Goal: Transaction & Acquisition: Purchase product/service

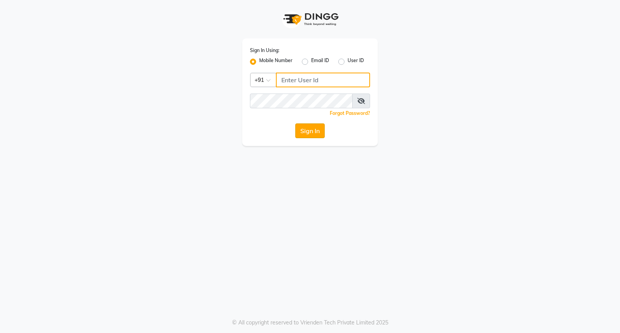
type input "8237339021"
click at [300, 130] on button "Sign In" at bounding box center [309, 130] width 29 height 15
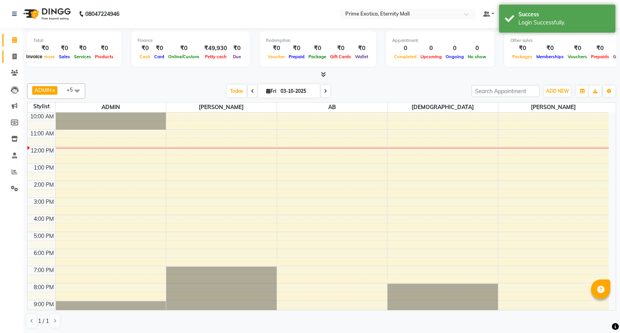
click at [17, 55] on span at bounding box center [15, 56] width 14 height 9
select select "service"
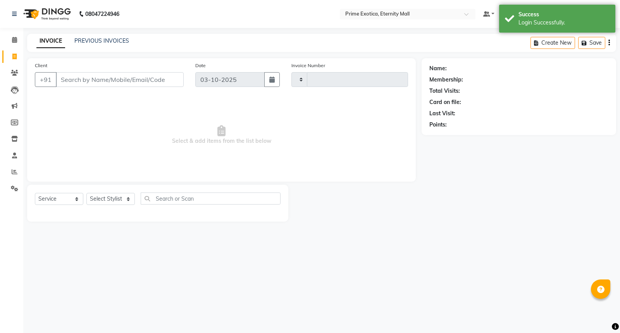
type input "3885"
select select "5774"
click at [92, 79] on input "Client" at bounding box center [120, 79] width 128 height 15
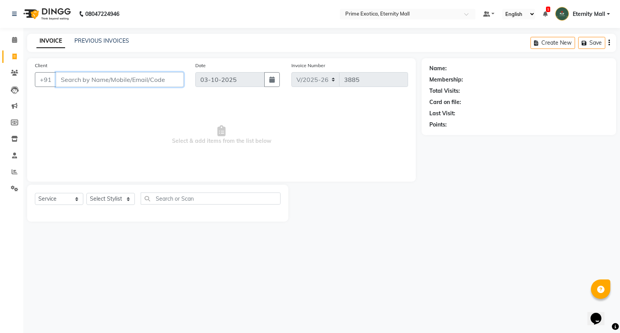
click at [90, 82] on input "Client" at bounding box center [120, 79] width 128 height 15
type input "8983148692"
click at [156, 73] on button "Add Client" at bounding box center [164, 79] width 40 height 15
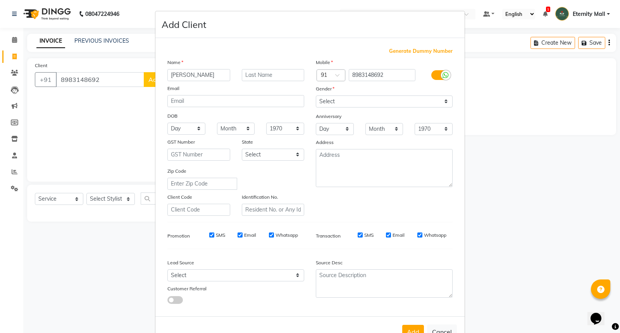
type input "[PERSON_NAME]"
click at [392, 101] on select "Select [DEMOGRAPHIC_DATA] [DEMOGRAPHIC_DATA] Other Prefer Not To Say" at bounding box center [384, 101] width 137 height 12
select select "[DEMOGRAPHIC_DATA]"
click at [316, 95] on select "Select [DEMOGRAPHIC_DATA] [DEMOGRAPHIC_DATA] Other Prefer Not To Say" at bounding box center [384, 101] width 137 height 12
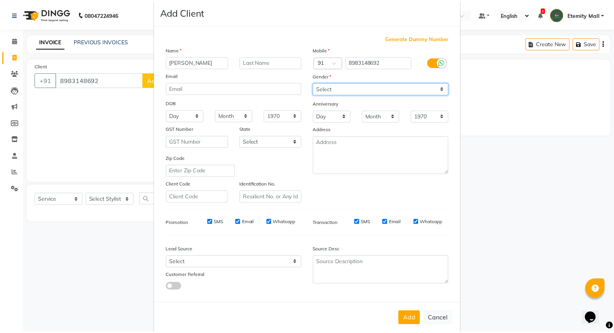
scroll to position [25, 0]
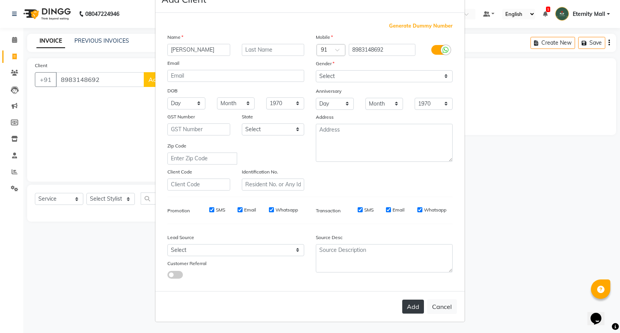
click at [405, 311] on button "Add" at bounding box center [413, 306] width 22 height 14
select select
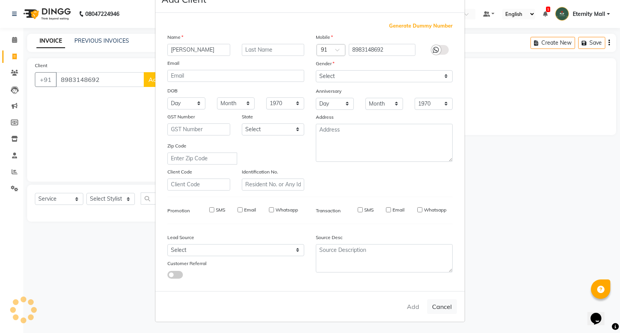
select select
checkbox input "false"
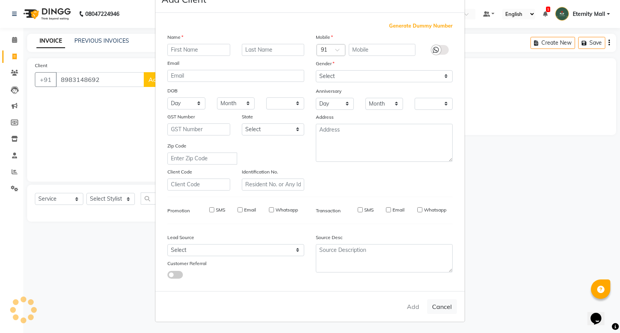
checkbox input "false"
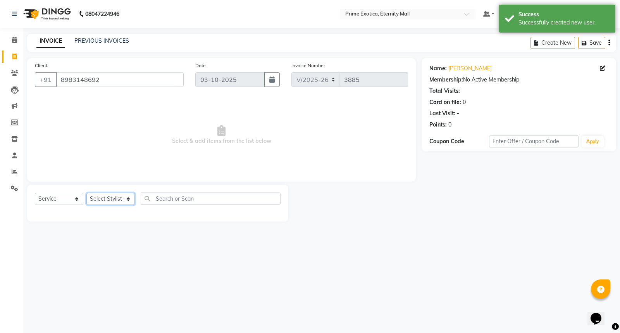
click at [109, 197] on select "Select Stylist AB ADMIN ajay vikram lakshane Isha [PERSON_NAME] [PERSON_NAME]" at bounding box center [110, 199] width 48 height 12
select select "46181"
click at [86, 193] on select "Select Stylist AB ADMIN ajay vikram lakshane Isha [PERSON_NAME] [PERSON_NAME]" at bounding box center [110, 199] width 48 height 12
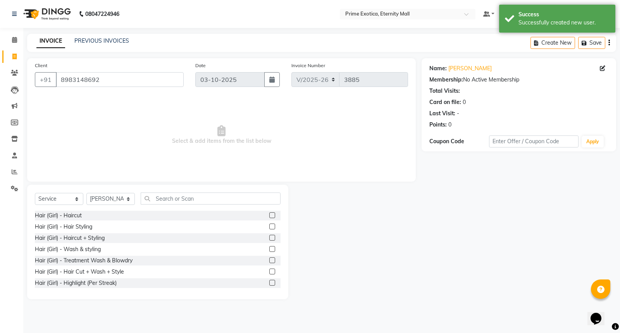
click at [270, 268] on div at bounding box center [274, 272] width 11 height 10
click at [269, 272] on label at bounding box center [272, 271] width 6 height 6
click at [269, 272] on input "checkbox" at bounding box center [271, 271] width 5 height 5
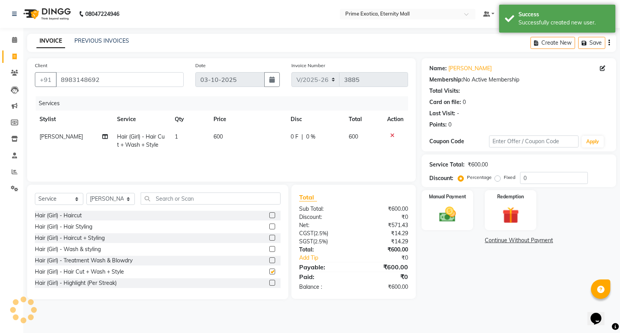
checkbox input "false"
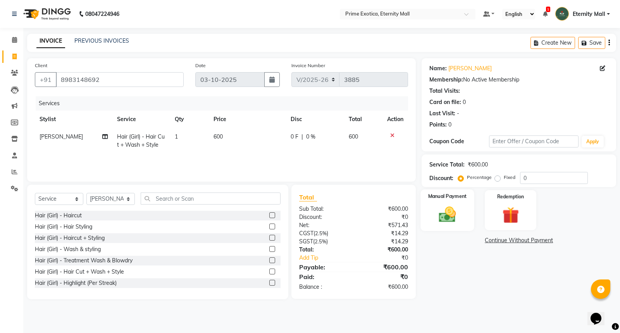
click at [435, 205] on img at bounding box center [448, 214] width 28 height 20
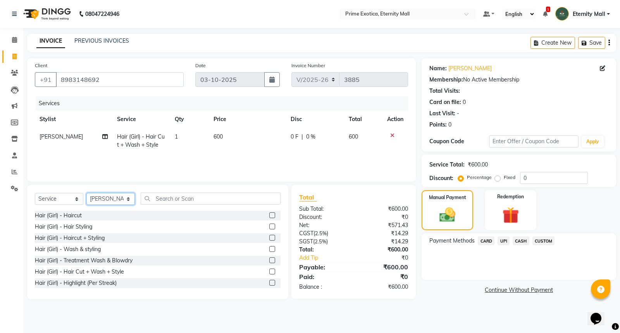
click at [114, 195] on select "Select Stylist AB ADMIN ajay vikram lakshane Isha [PERSON_NAME] [PERSON_NAME]" at bounding box center [110, 199] width 48 height 12
select select "66179"
click at [86, 193] on select "Select Stylist AB ADMIN ajay vikram lakshane Isha [PERSON_NAME] [PERSON_NAME]" at bounding box center [110, 199] width 48 height 12
click at [171, 200] on input "text" at bounding box center [211, 198] width 140 height 12
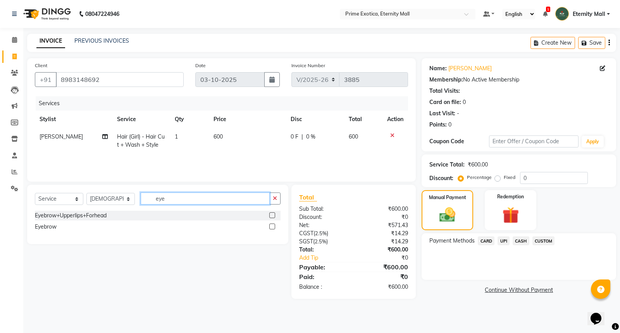
type input "eye"
click at [272, 214] on label at bounding box center [272, 215] width 6 height 6
click at [272, 214] on input "checkbox" at bounding box center [271, 215] width 5 height 5
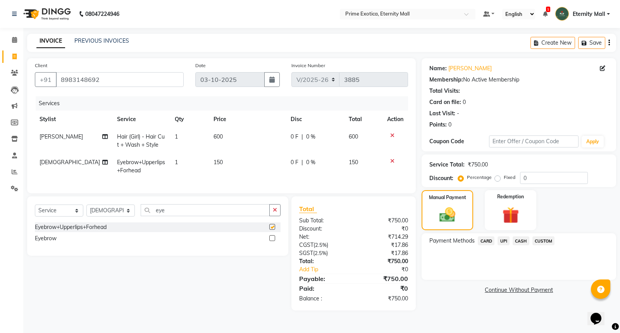
checkbox input "false"
click at [392, 159] on icon at bounding box center [392, 160] width 4 height 5
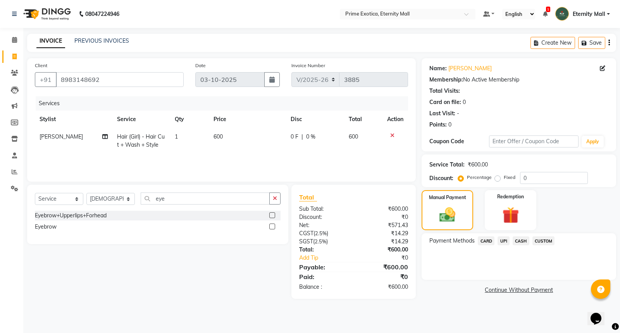
click at [272, 225] on label at bounding box center [272, 226] width 6 height 6
click at [272, 225] on input "checkbox" at bounding box center [271, 226] width 5 height 5
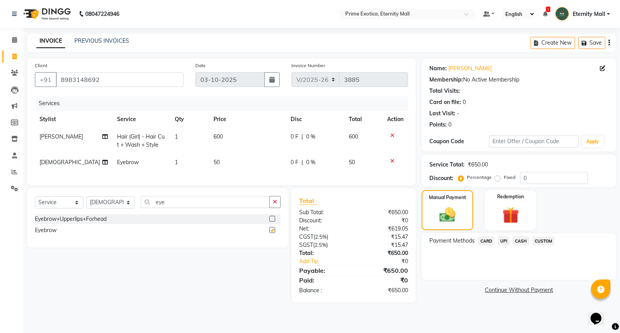
checkbox input "false"
click at [176, 162] on span "1" at bounding box center [176, 162] width 3 height 7
select select "66179"
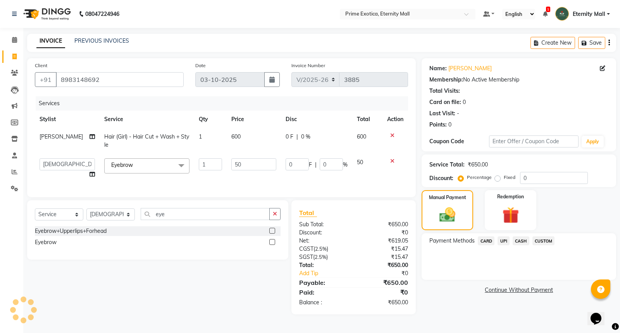
click at [199, 181] on td "1" at bounding box center [210, 168] width 33 height 29
click at [232, 278] on div "Select Service Product Membership Package Voucher Prepaid Gift Card Select Styl…" at bounding box center [154, 257] width 267 height 114
click at [504, 243] on span "UPI" at bounding box center [504, 240] width 12 height 9
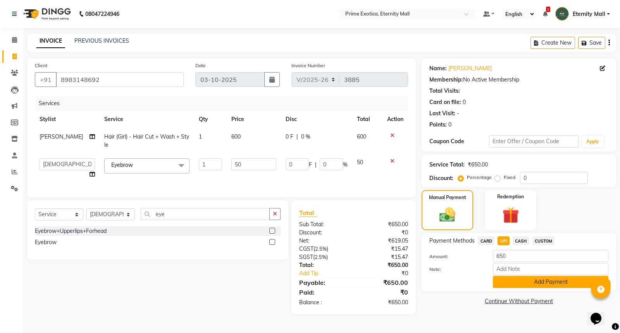
click at [508, 280] on button "Add Payment" at bounding box center [551, 282] width 116 height 12
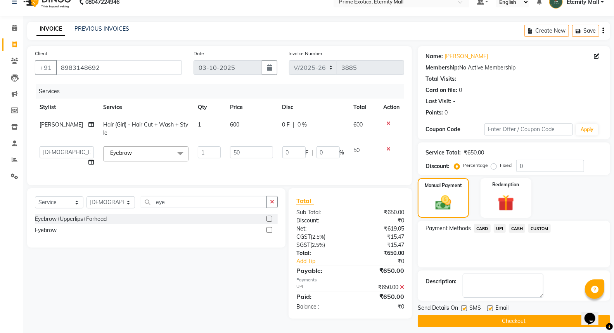
scroll to position [17, 0]
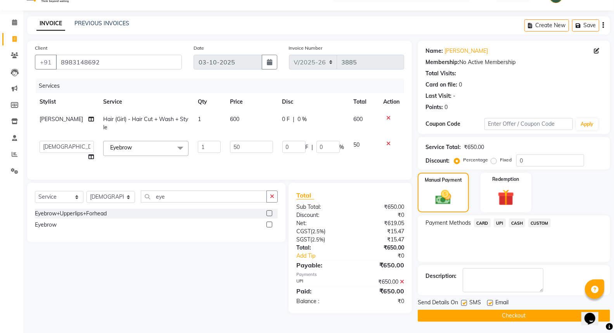
click at [505, 319] on button "Checkout" at bounding box center [514, 315] width 192 height 12
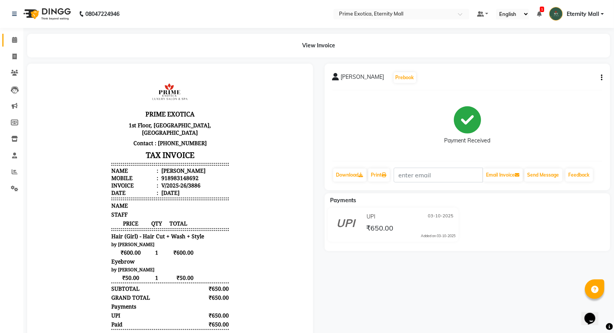
scroll to position [63, 0]
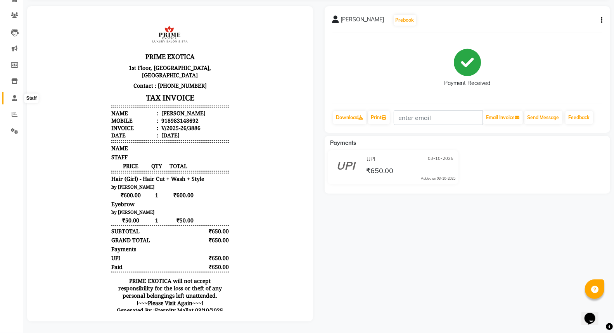
click at [17, 94] on span at bounding box center [15, 98] width 14 height 9
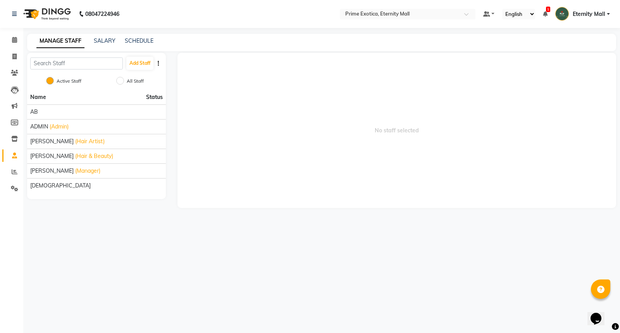
click at [14, 179] on li "Reports" at bounding box center [11, 172] width 23 height 17
click at [14, 174] on icon at bounding box center [15, 172] width 6 height 6
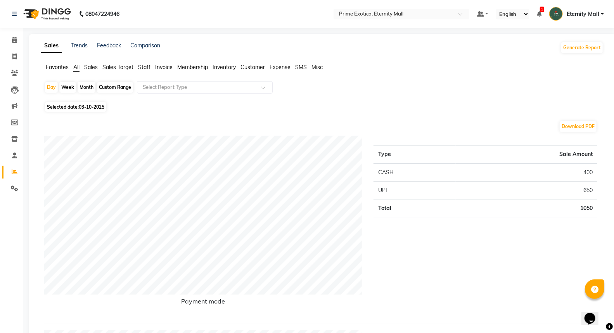
click at [145, 69] on span "Staff" at bounding box center [144, 67] width 12 height 7
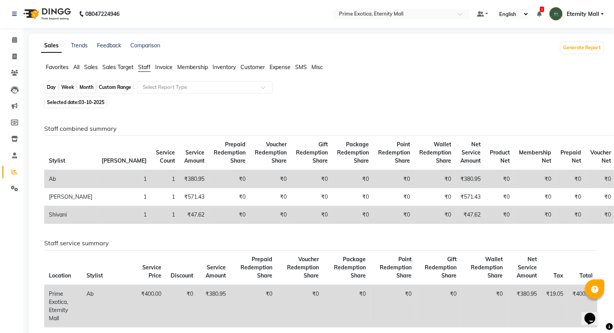
click at [50, 88] on div "Day" at bounding box center [51, 87] width 13 height 11
select select "10"
select select "2025"
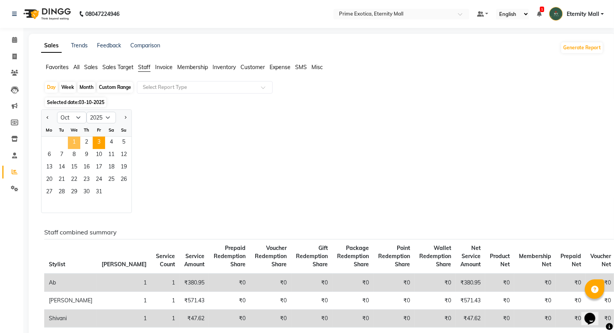
click at [74, 139] on span "1" at bounding box center [74, 142] width 12 height 12
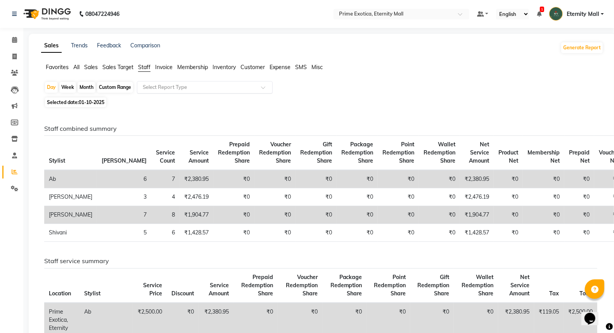
click at [165, 84] on input "text" at bounding box center [197, 87] width 112 height 8
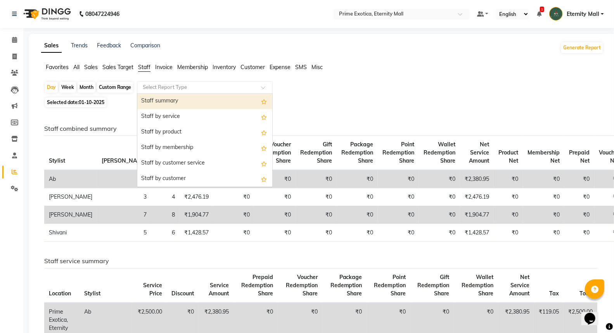
click at [165, 84] on input "text" at bounding box center [197, 87] width 112 height 8
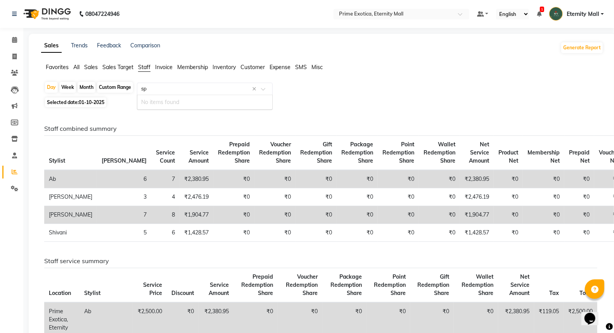
type input "spa"
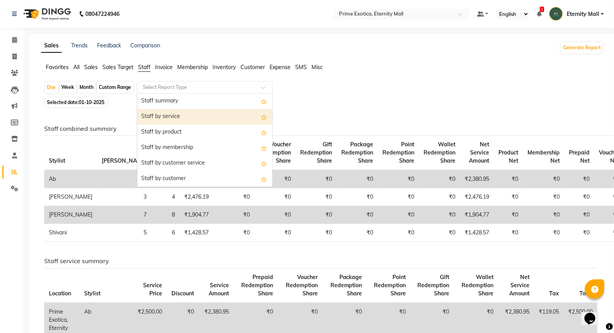
click at [211, 114] on div "Staff by service" at bounding box center [204, 117] width 135 height 16
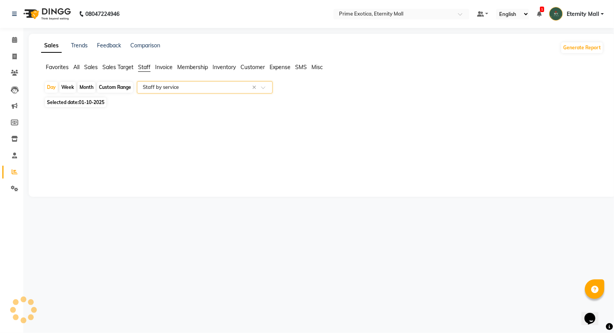
select select "filtered_report"
select select "csv"
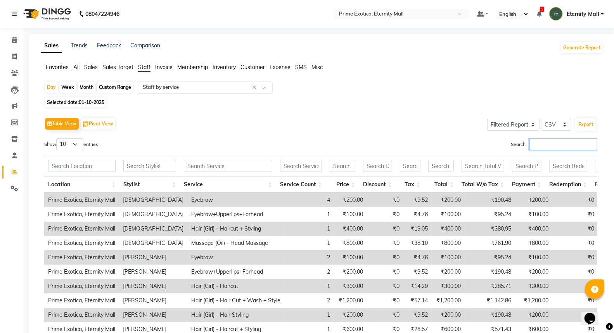
click at [545, 147] on input "Search:" at bounding box center [563, 144] width 68 height 12
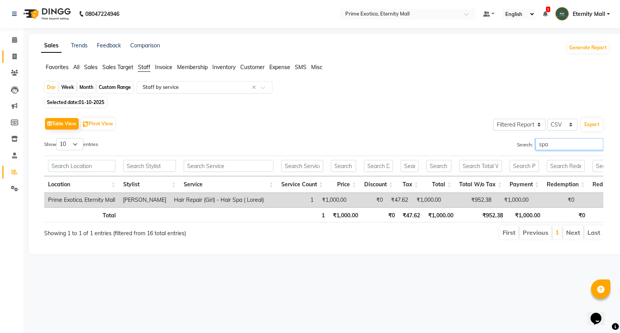
type input "spa"
click at [14, 56] on icon at bounding box center [14, 56] width 4 height 6
select select "service"
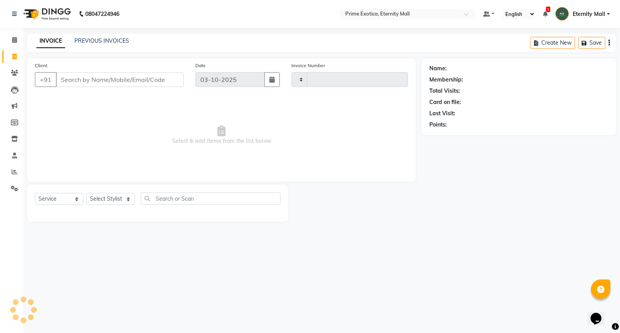
type input "3887"
select select "5774"
click at [95, 76] on input "Client" at bounding box center [120, 79] width 128 height 15
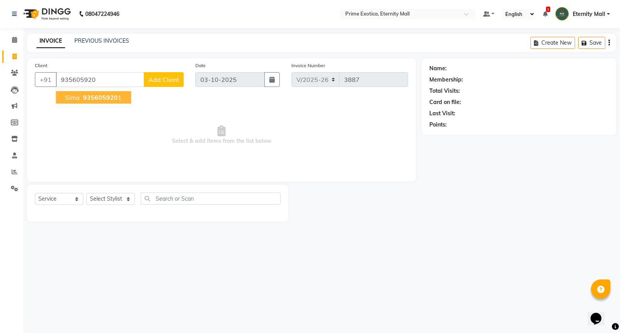
click at [62, 97] on button "sima 935605920 1" at bounding box center [93, 97] width 75 height 12
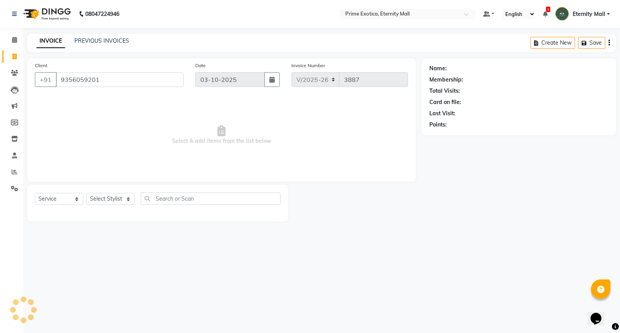
type input "9356059201"
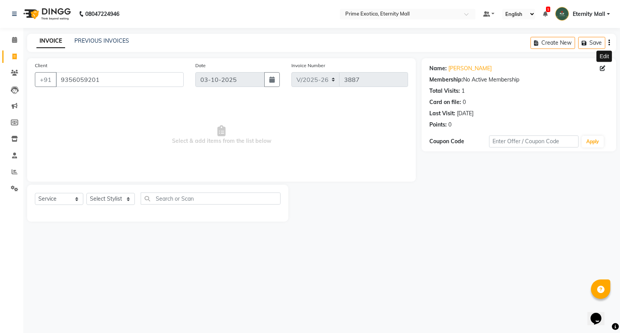
click at [606, 68] on span at bounding box center [604, 68] width 9 height 8
click at [603, 66] on icon at bounding box center [602, 68] width 5 height 5
select select "[DEMOGRAPHIC_DATA]"
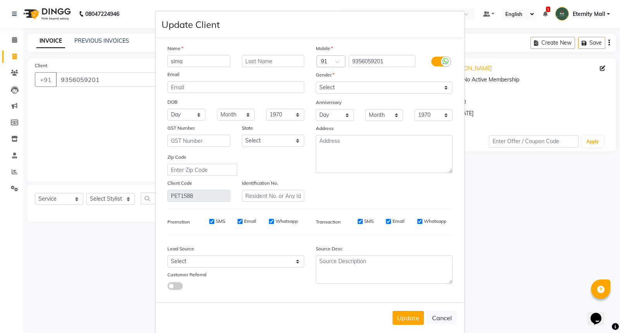
click at [207, 59] on input "sima" at bounding box center [198, 61] width 63 height 12
type input "s"
type input "Seema"
click at [377, 91] on select "Select [DEMOGRAPHIC_DATA] [DEMOGRAPHIC_DATA] Other Prefer Not To Say" at bounding box center [384, 87] width 137 height 12
click at [316, 81] on select "Select [DEMOGRAPHIC_DATA] [DEMOGRAPHIC_DATA] Other Prefer Not To Say" at bounding box center [384, 87] width 137 height 12
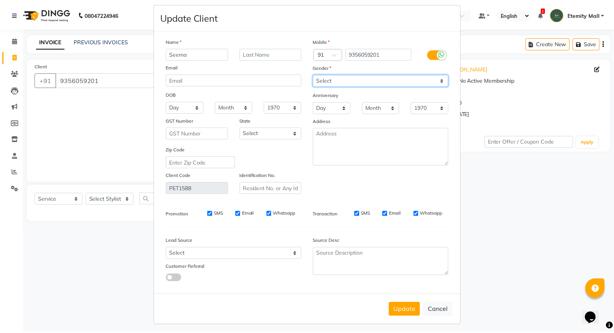
scroll to position [12, 0]
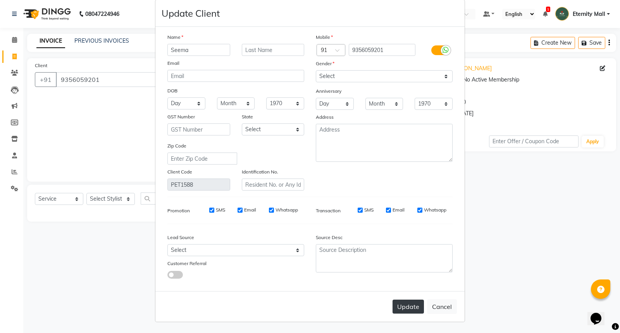
click at [404, 302] on button "Update" at bounding box center [408, 306] width 31 height 14
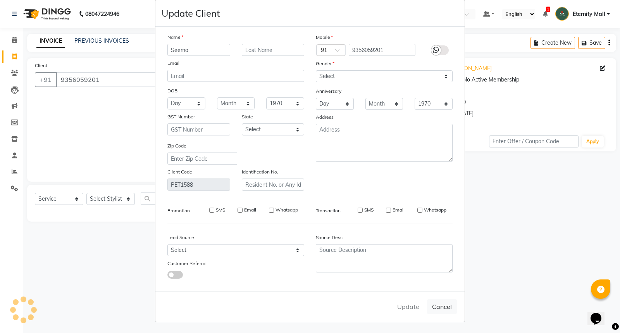
select select
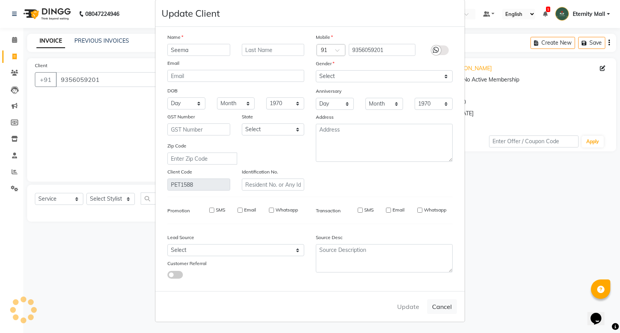
select select
checkbox input "false"
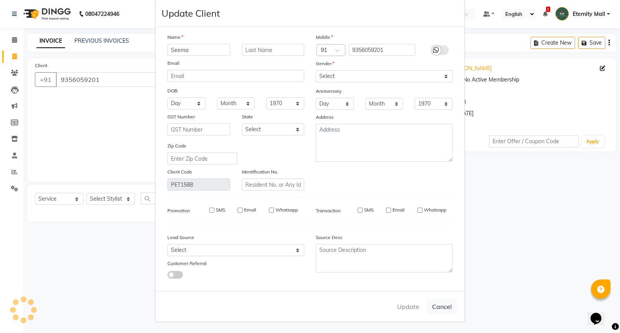
checkbox input "false"
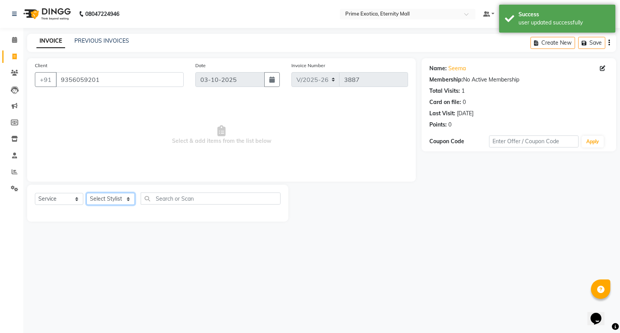
click at [124, 200] on select "Select Stylist AB ADMIN ajay vikram lakshane Isha [PERSON_NAME] [PERSON_NAME]" at bounding box center [110, 199] width 48 height 12
select select "66179"
click at [86, 193] on select "Select Stylist AB ADMIN ajay vikram lakshane Isha [PERSON_NAME] [PERSON_NAME]" at bounding box center [110, 199] width 48 height 12
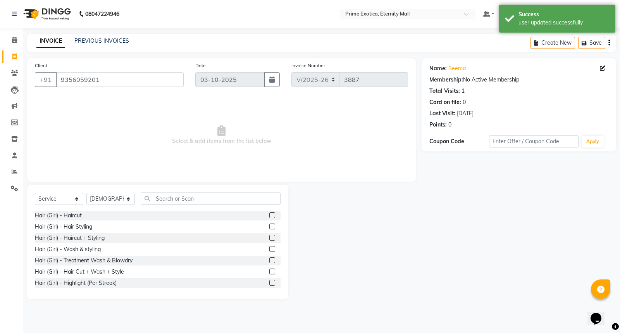
click at [269, 216] on label at bounding box center [272, 215] width 6 height 6
click at [269, 216] on input "checkbox" at bounding box center [271, 215] width 5 height 5
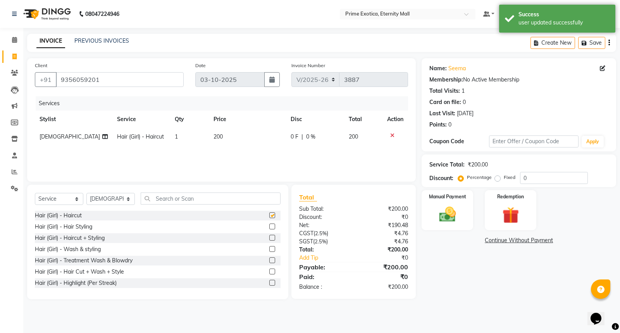
checkbox input "false"
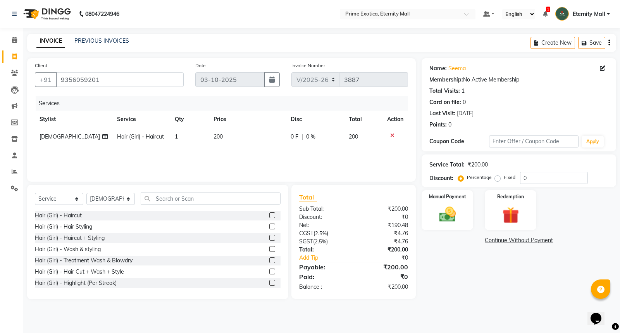
drag, startPoint x: 180, startPoint y: 125, endPoint x: 221, endPoint y: 156, distance: 51.2
click at [205, 148] on div "Services Stylist Service Qty Price Disc Total Action [PERSON_NAME] Hair (Girl) …" at bounding box center [221, 135] width 373 height 78
click at [214, 142] on td "200" at bounding box center [247, 136] width 77 height 17
select select "66179"
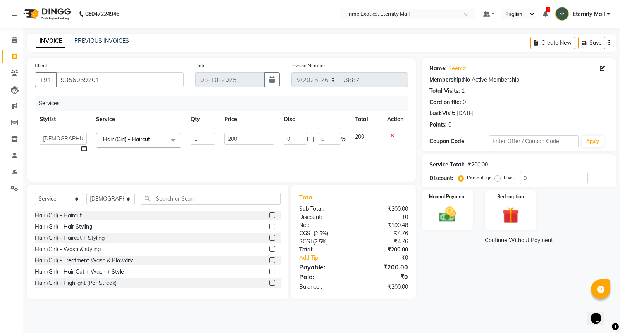
click at [214, 142] on input "1" at bounding box center [203, 139] width 24 height 12
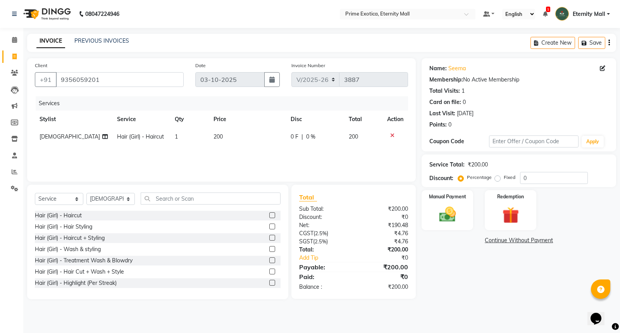
click at [231, 135] on td "200" at bounding box center [247, 136] width 77 height 17
select select "66179"
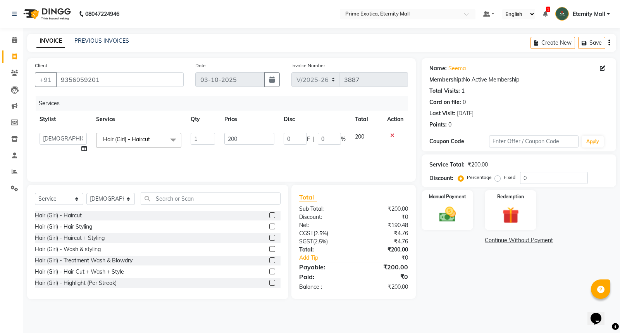
click at [231, 135] on input "200" at bounding box center [249, 139] width 50 height 12
type input "300"
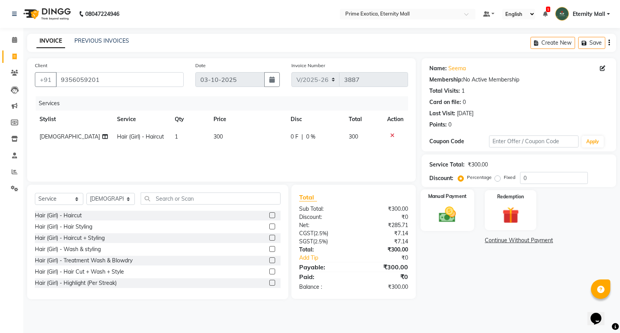
click at [443, 209] on img at bounding box center [448, 214] width 28 height 20
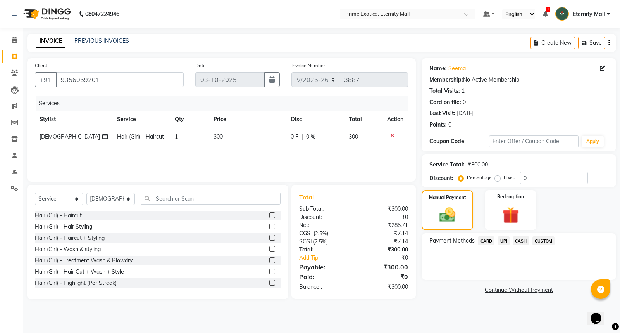
click at [523, 244] on span "CASH" at bounding box center [521, 240] width 17 height 9
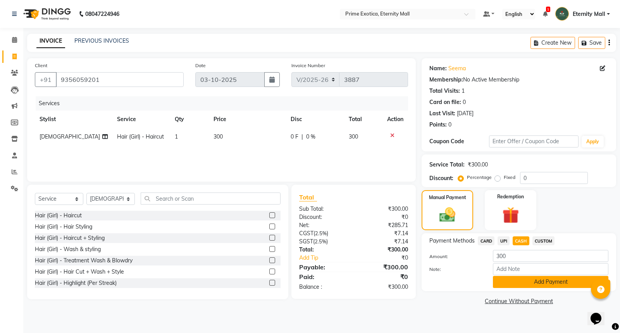
click at [525, 283] on button "Add Payment" at bounding box center [551, 282] width 116 height 12
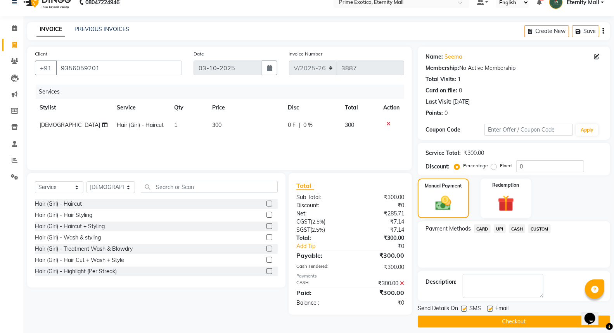
scroll to position [17, 0]
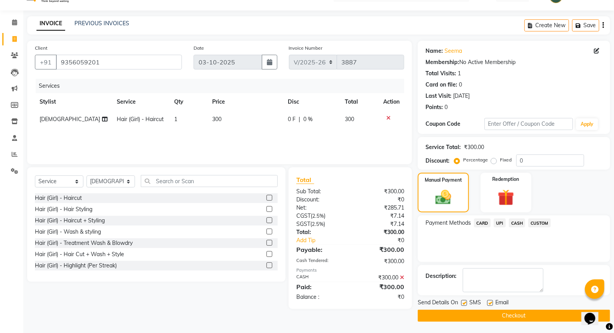
click at [510, 319] on button "Checkout" at bounding box center [514, 315] width 192 height 12
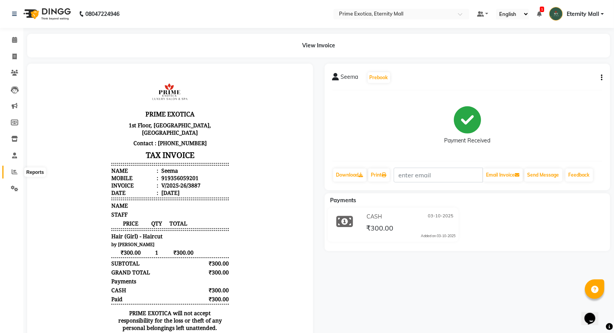
click at [10, 169] on span at bounding box center [15, 171] width 14 height 9
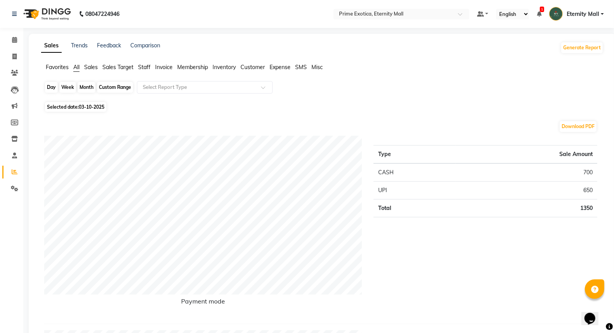
click at [48, 87] on div "Day" at bounding box center [51, 87] width 13 height 11
select select "10"
select select "2025"
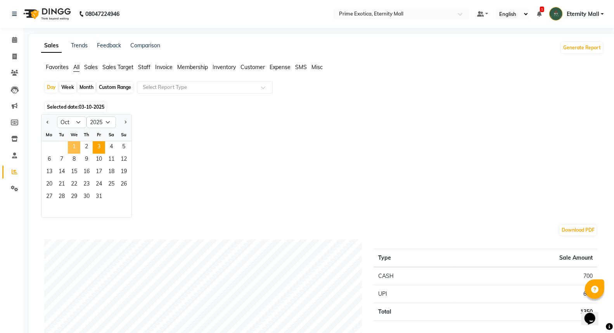
click at [74, 144] on span "1" at bounding box center [74, 147] width 12 height 12
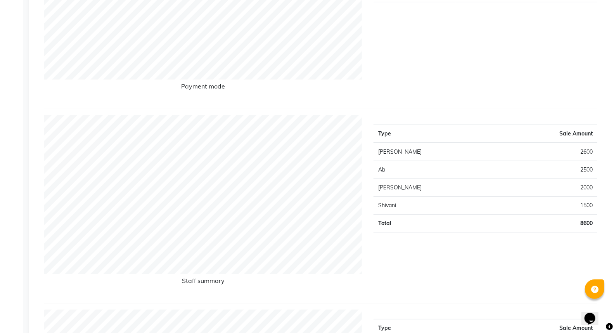
scroll to position [215, 0]
click at [435, 146] on td "[PERSON_NAME]" at bounding box center [435, 151] width 124 height 18
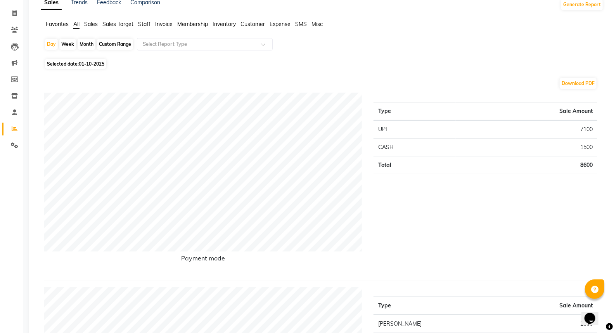
scroll to position [43, 0]
click at [67, 45] on div "Week" at bounding box center [67, 44] width 17 height 11
select select "10"
select select "2025"
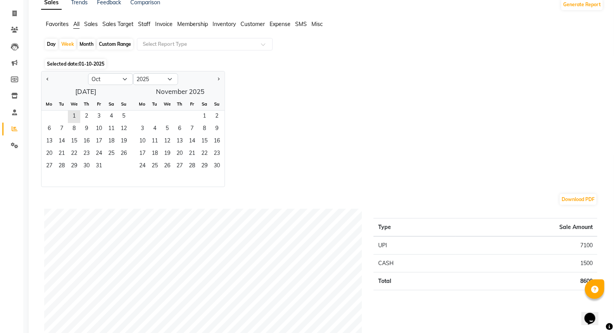
click at [60, 24] on span "Favorites" at bounding box center [57, 24] width 23 height 7
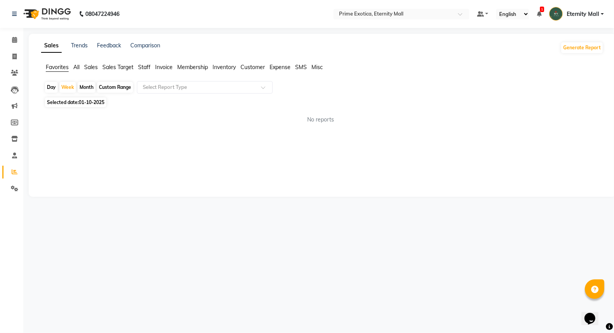
scroll to position [0, 0]
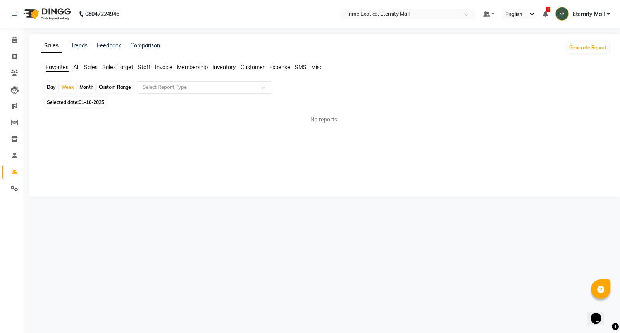
click at [49, 89] on div "Day" at bounding box center [51, 87] width 13 height 11
select select "10"
select select "2025"
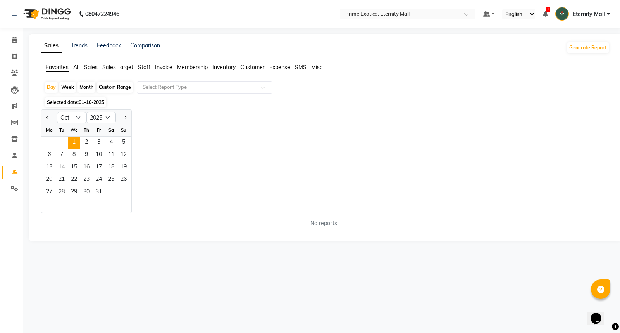
click at [138, 64] on span "Staff" at bounding box center [144, 67] width 12 height 7
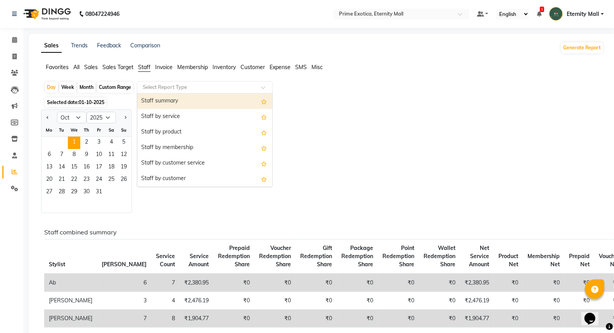
click at [140, 90] on div at bounding box center [204, 87] width 135 height 8
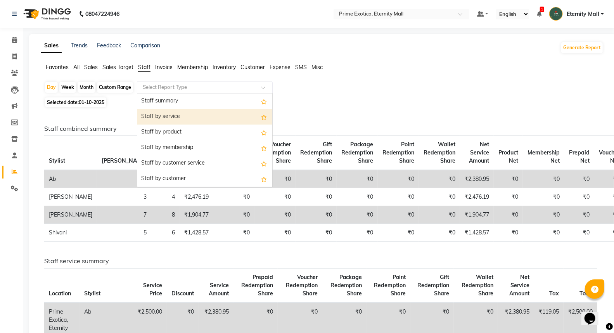
click at [144, 116] on div "Staff by service" at bounding box center [204, 117] width 135 height 16
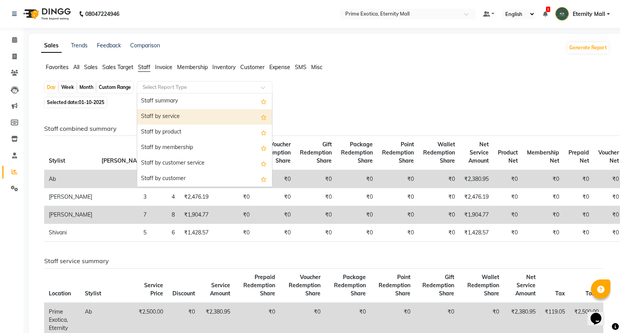
select select "filtered_report"
select select "csv"
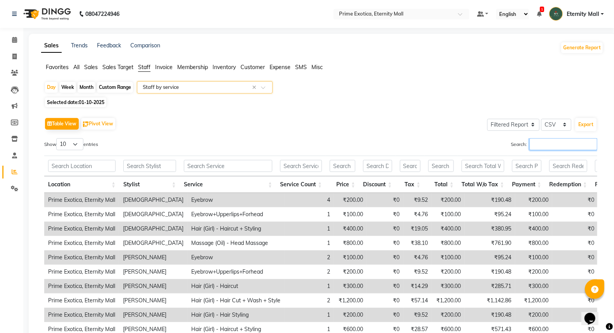
click at [560, 141] on input "Search:" at bounding box center [563, 144] width 68 height 12
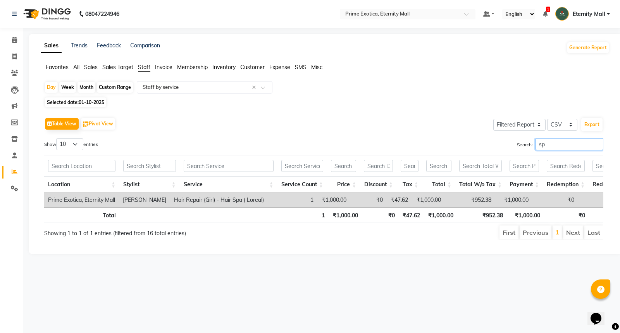
type input "s"
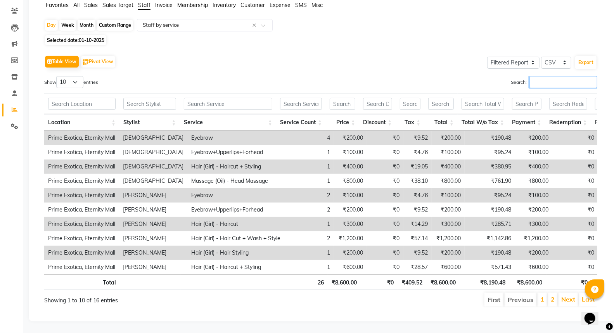
scroll to position [75, 0]
click at [553, 295] on link "2" at bounding box center [552, 299] width 4 height 8
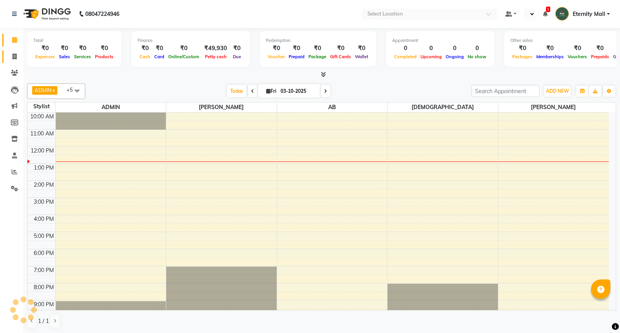
select select "en"
click at [16, 57] on icon at bounding box center [14, 56] width 4 height 6
select select "5774"
select select "service"
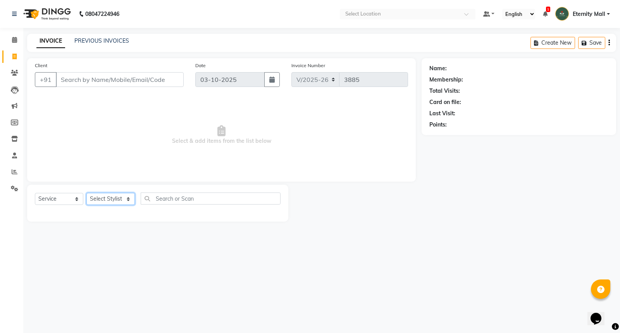
click at [130, 199] on select "Select Stylist" at bounding box center [110, 199] width 48 height 12
select select "66509"
click at [86, 193] on select "Select Stylist AB ADMIN ajay vikram lakshane Isha [PERSON_NAME] [PERSON_NAME]" at bounding box center [110, 199] width 48 height 12
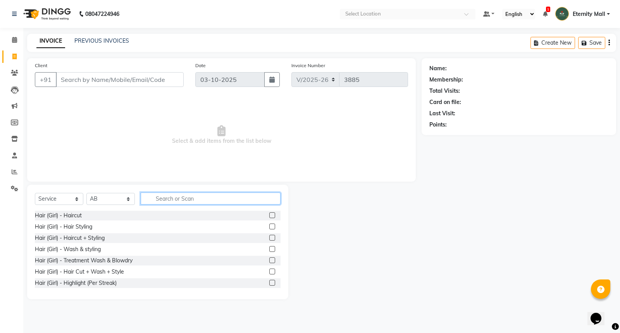
click at [184, 200] on input "text" at bounding box center [211, 198] width 140 height 12
click at [269, 249] on label at bounding box center [272, 249] width 6 height 6
click at [269, 249] on input "checkbox" at bounding box center [271, 249] width 5 height 5
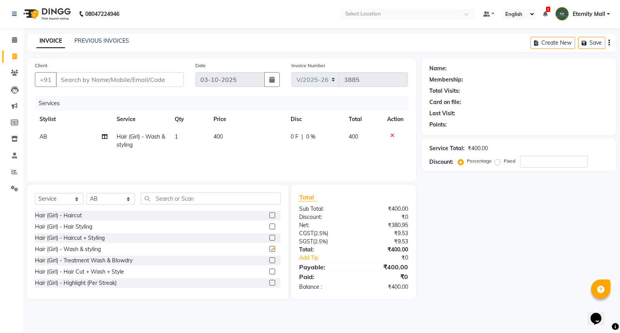
checkbox input "false"
click at [137, 79] on input "Client" at bounding box center [120, 79] width 128 height 15
click at [547, 254] on div "Name: Membership: Total Visits: Card on file: Last Visit: Points: Service Total…" at bounding box center [522, 178] width 200 height 241
click at [169, 79] on input "Client" at bounding box center [120, 79] width 128 height 15
type input "7"
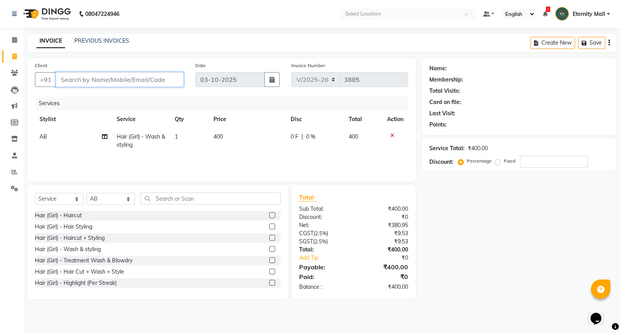
type input "0"
type input "7588773024"
click at [170, 77] on span "Add Client" at bounding box center [163, 80] width 31 height 8
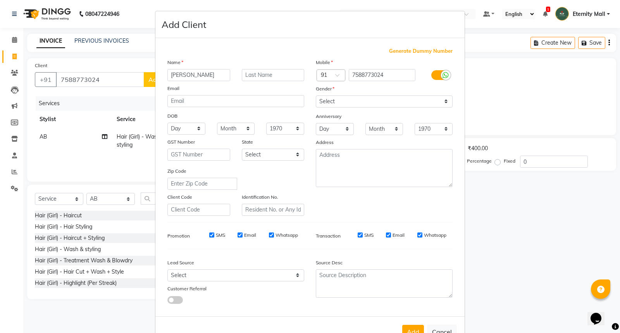
type input "darshana"
click at [338, 94] on div "Gender" at bounding box center [384, 90] width 148 height 11
click at [332, 100] on select "Select [DEMOGRAPHIC_DATA] [DEMOGRAPHIC_DATA] Other Prefer Not To Say" at bounding box center [384, 101] width 137 height 12
select select "[DEMOGRAPHIC_DATA]"
click at [316, 95] on select "Select [DEMOGRAPHIC_DATA] [DEMOGRAPHIC_DATA] Other Prefer Not To Say" at bounding box center [384, 101] width 137 height 12
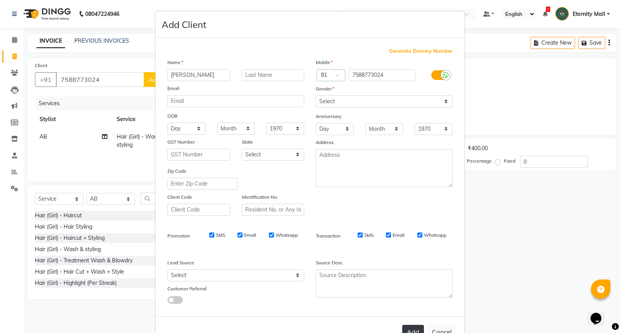
click at [405, 327] on button "Add" at bounding box center [413, 331] width 22 height 14
select select
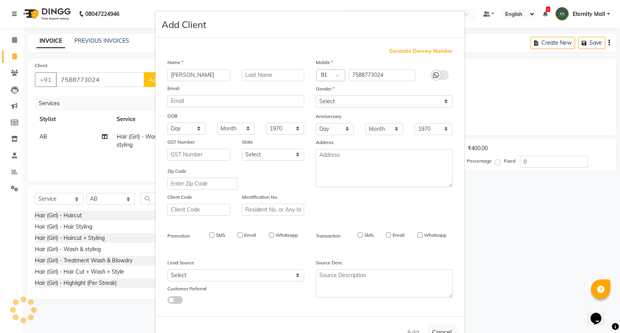
select select
checkbox input "false"
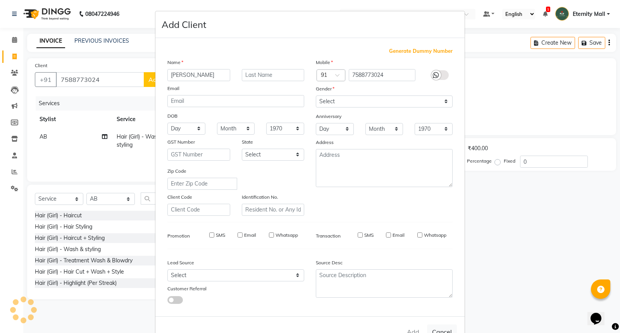
checkbox input "false"
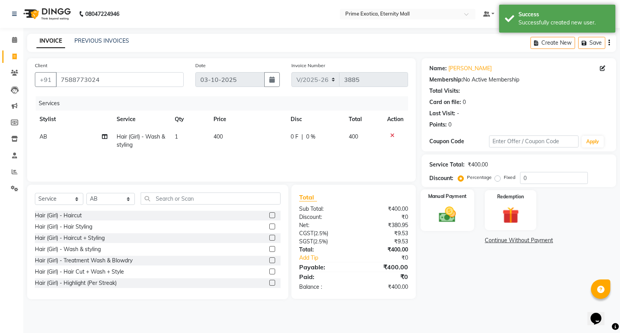
click at [450, 213] on img at bounding box center [448, 214] width 28 height 20
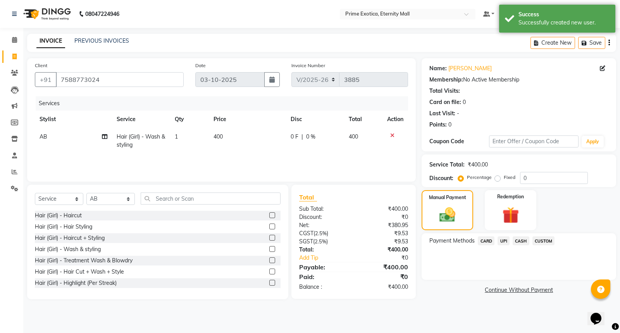
click at [514, 238] on span "CASH" at bounding box center [521, 240] width 17 height 9
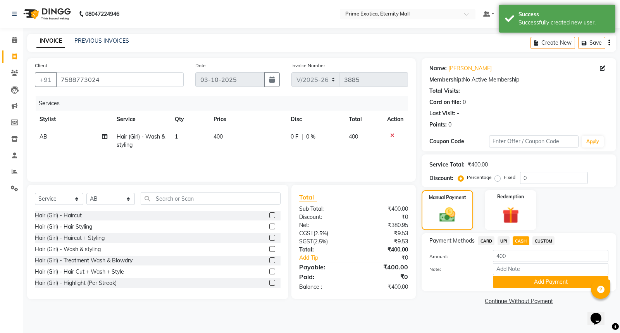
click at [495, 282] on button "Add Payment" at bounding box center [551, 282] width 116 height 12
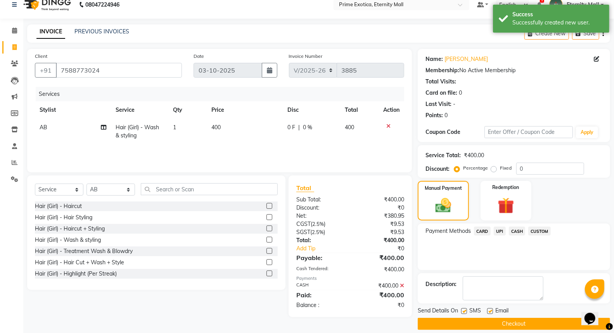
scroll to position [17, 0]
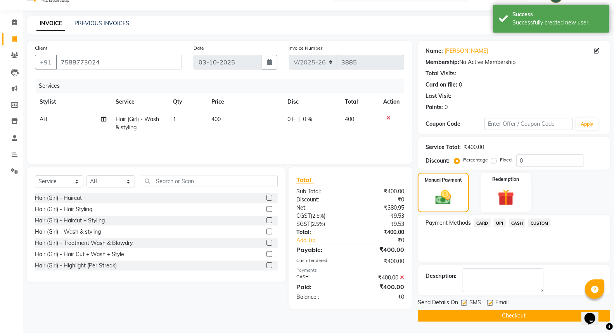
click at [469, 309] on button "Checkout" at bounding box center [514, 315] width 192 height 12
